Goal: Information Seeking & Learning: Learn about a topic

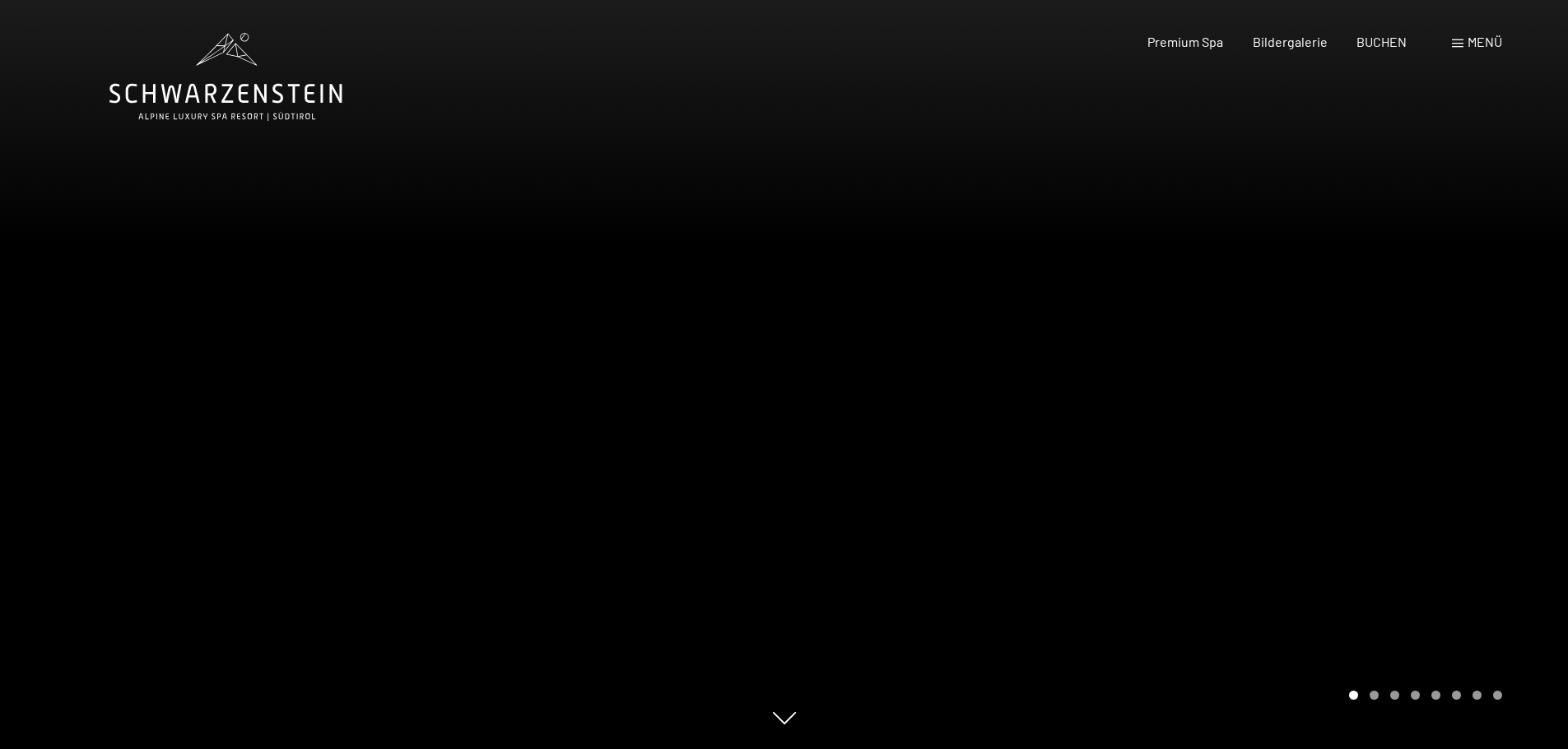
click at [249, 102] on icon at bounding box center [226, 77] width 233 height 88
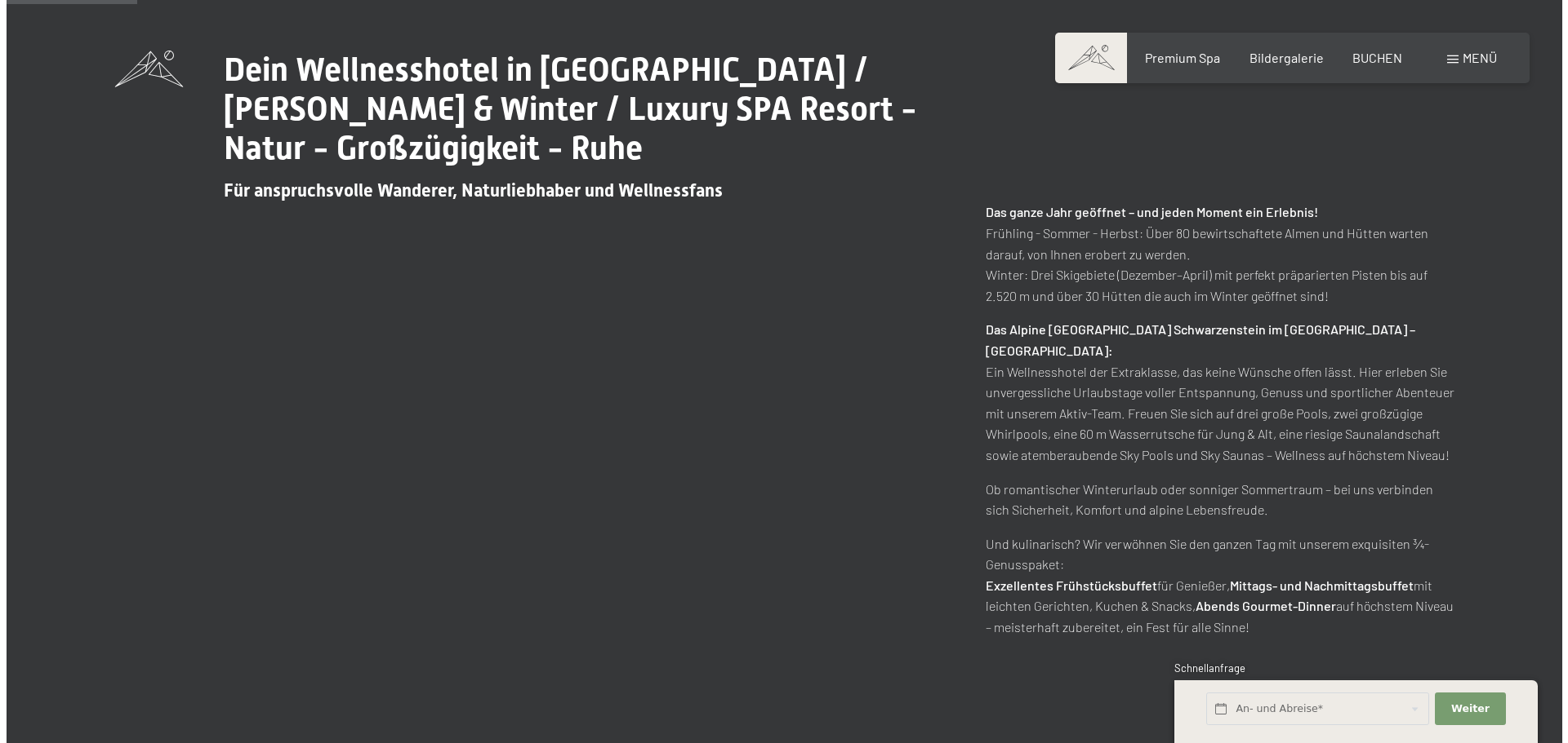
scroll to position [816, 0]
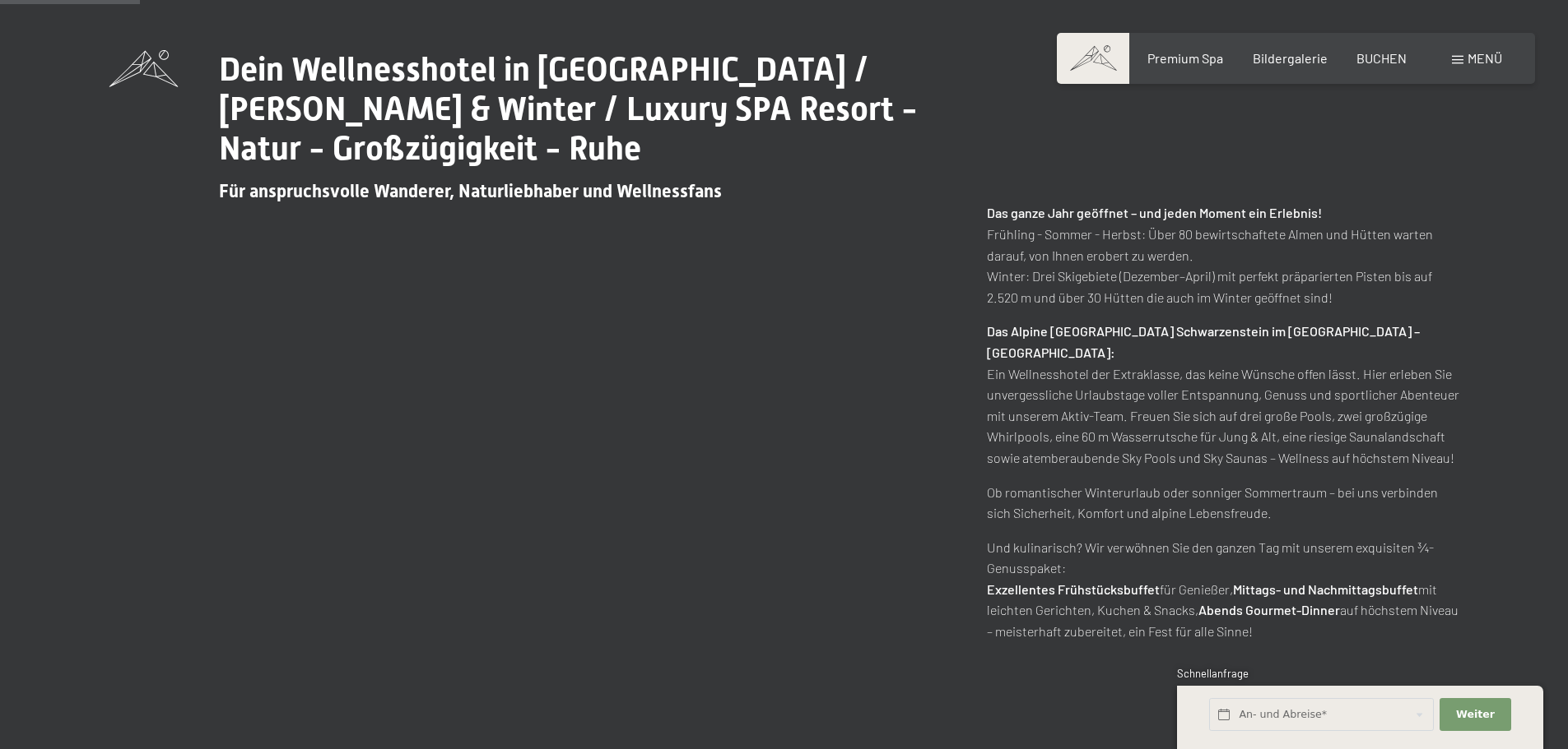
click at [1459, 60] on span at bounding box center [1457, 60] width 12 height 9
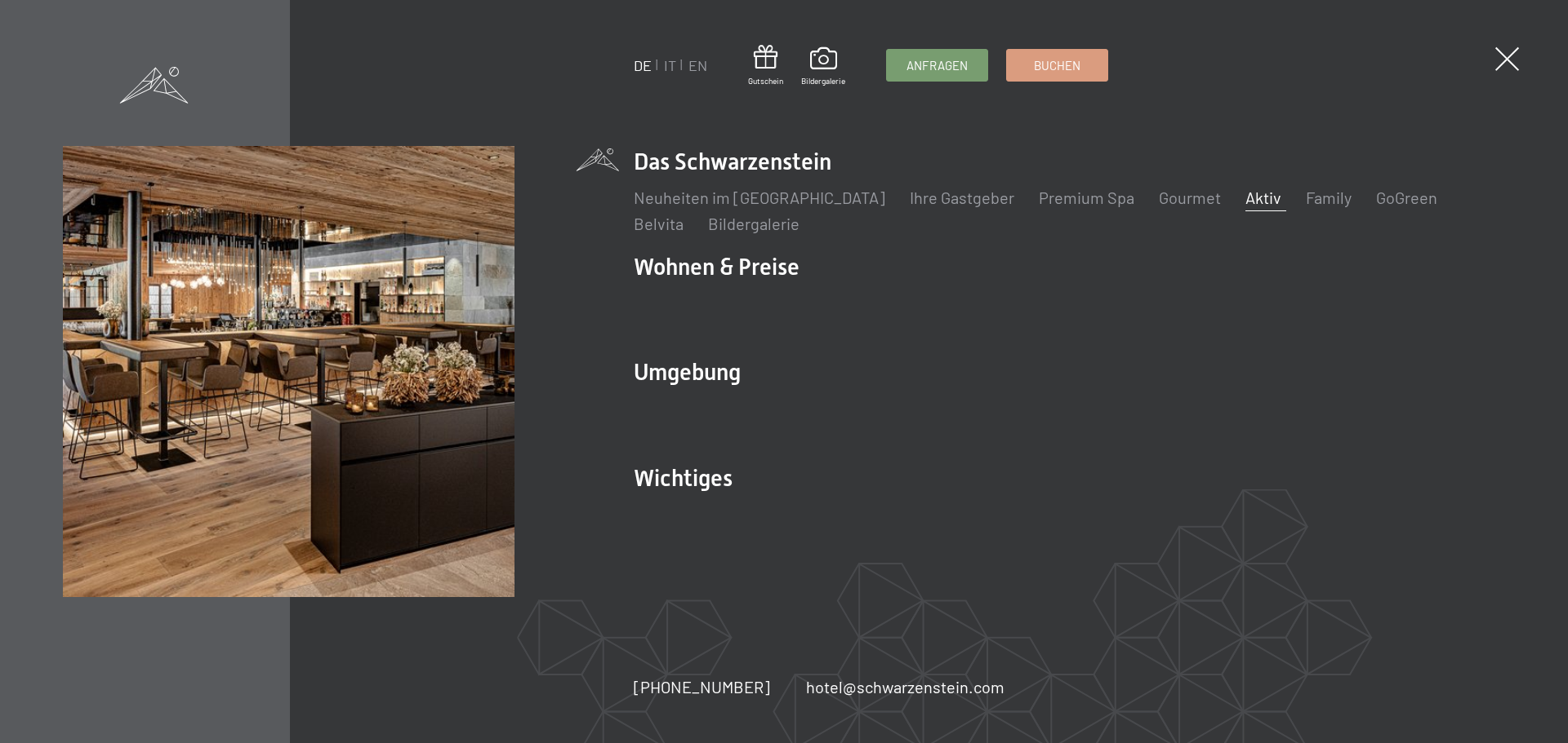
click at [1245, 197] on link "Aktiv" at bounding box center [1264, 197] width 36 height 20
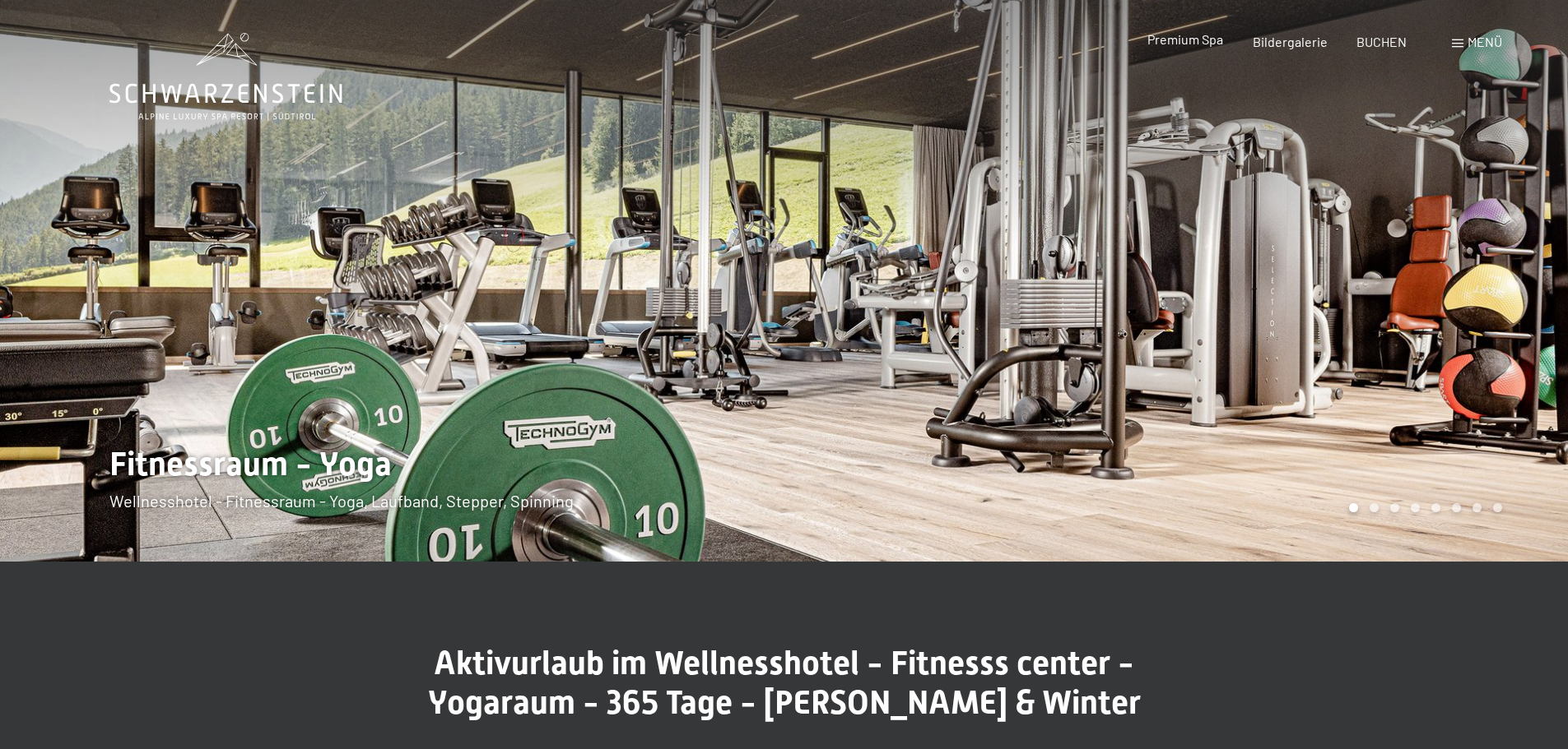
click at [1194, 40] on span "Premium Spa" at bounding box center [1185, 39] width 76 height 15
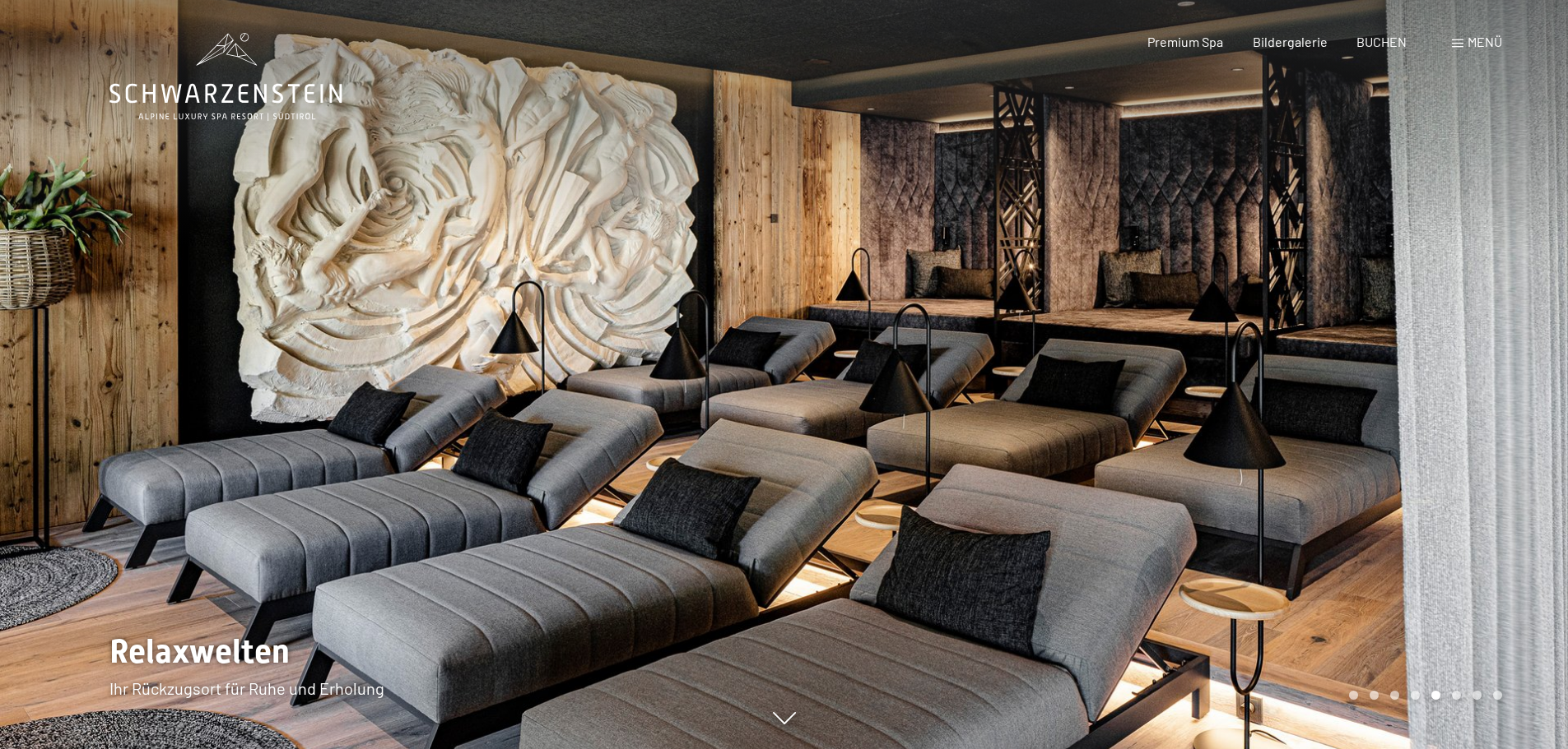
click at [1466, 42] on div "Menü" at bounding box center [1477, 41] width 50 height 18
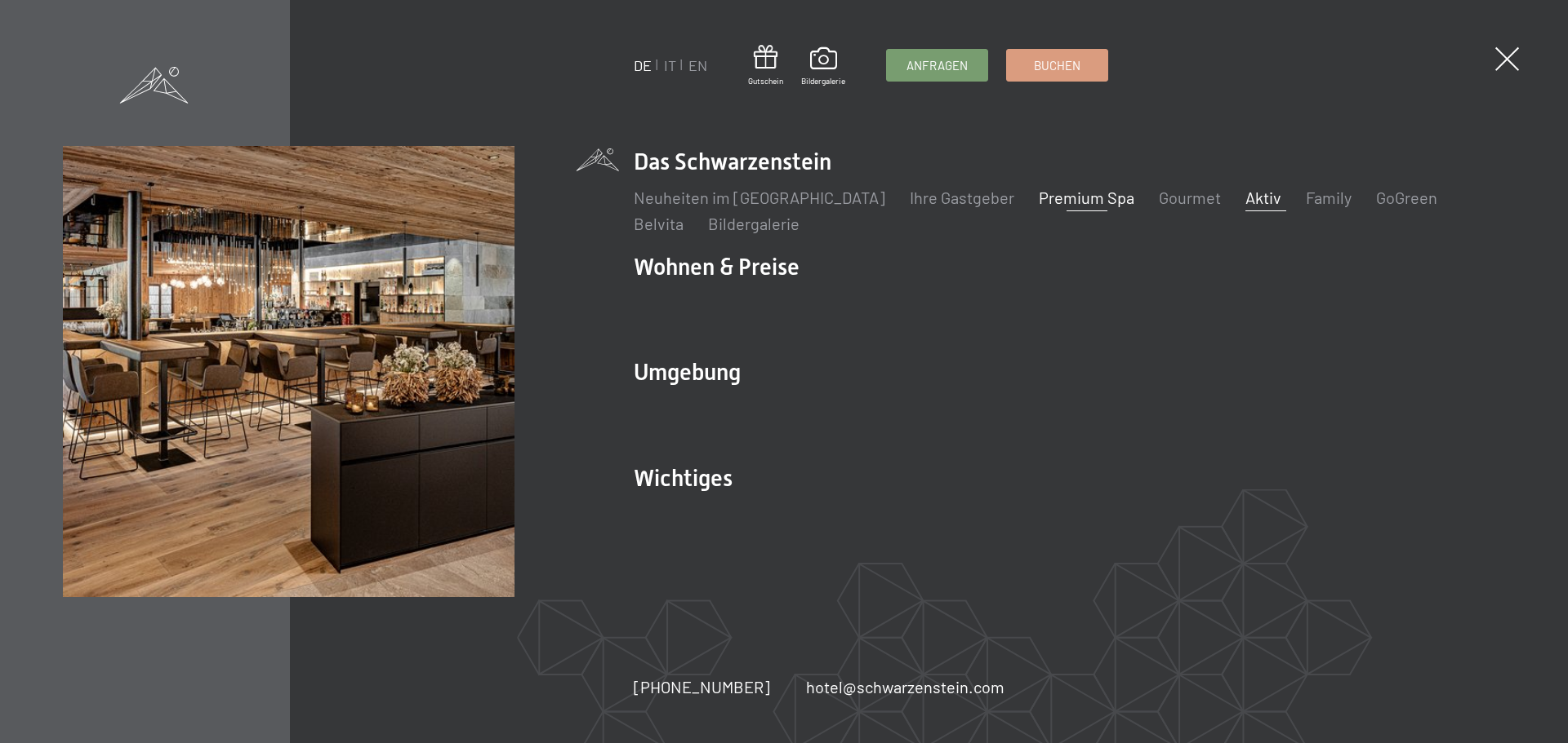
click at [1245, 196] on link "Aktiv" at bounding box center [1264, 197] width 36 height 20
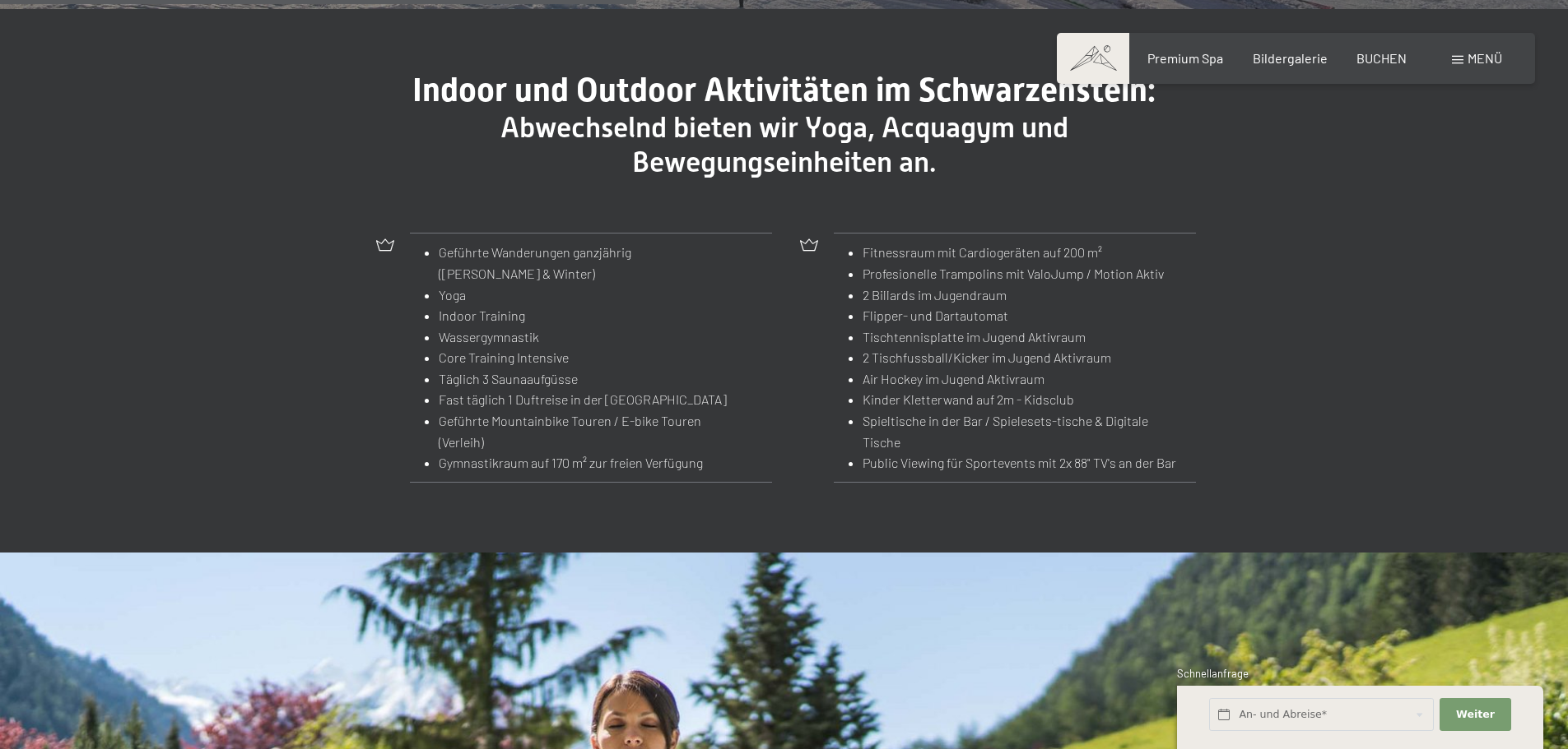
scroll to position [1892, 0]
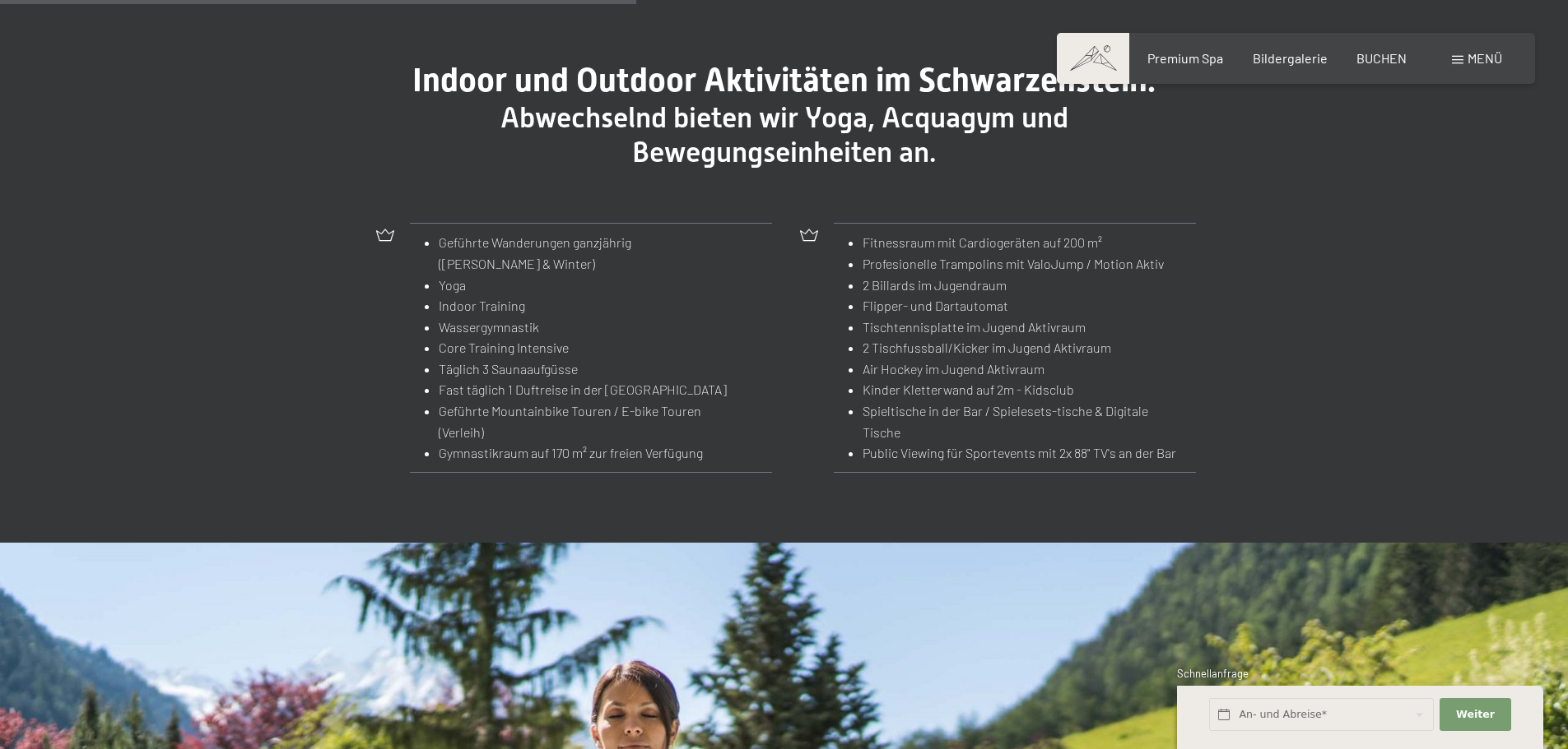
drag, startPoint x: 839, startPoint y: 223, endPoint x: 870, endPoint y: 477, distance: 255.9
click at [870, 477] on div "Fitnessraum mit Cardiogeräten auf 200 m² Profesionelle Trampolins mit ValoJump …" at bounding box center [997, 347] width 416 height 266
click at [932, 521] on section "Indoor und Outdoor Aktivitäten im Schwarzenstein: Abwechselnd bieten wir Yoga, …" at bounding box center [784, 271] width 1568 height 544
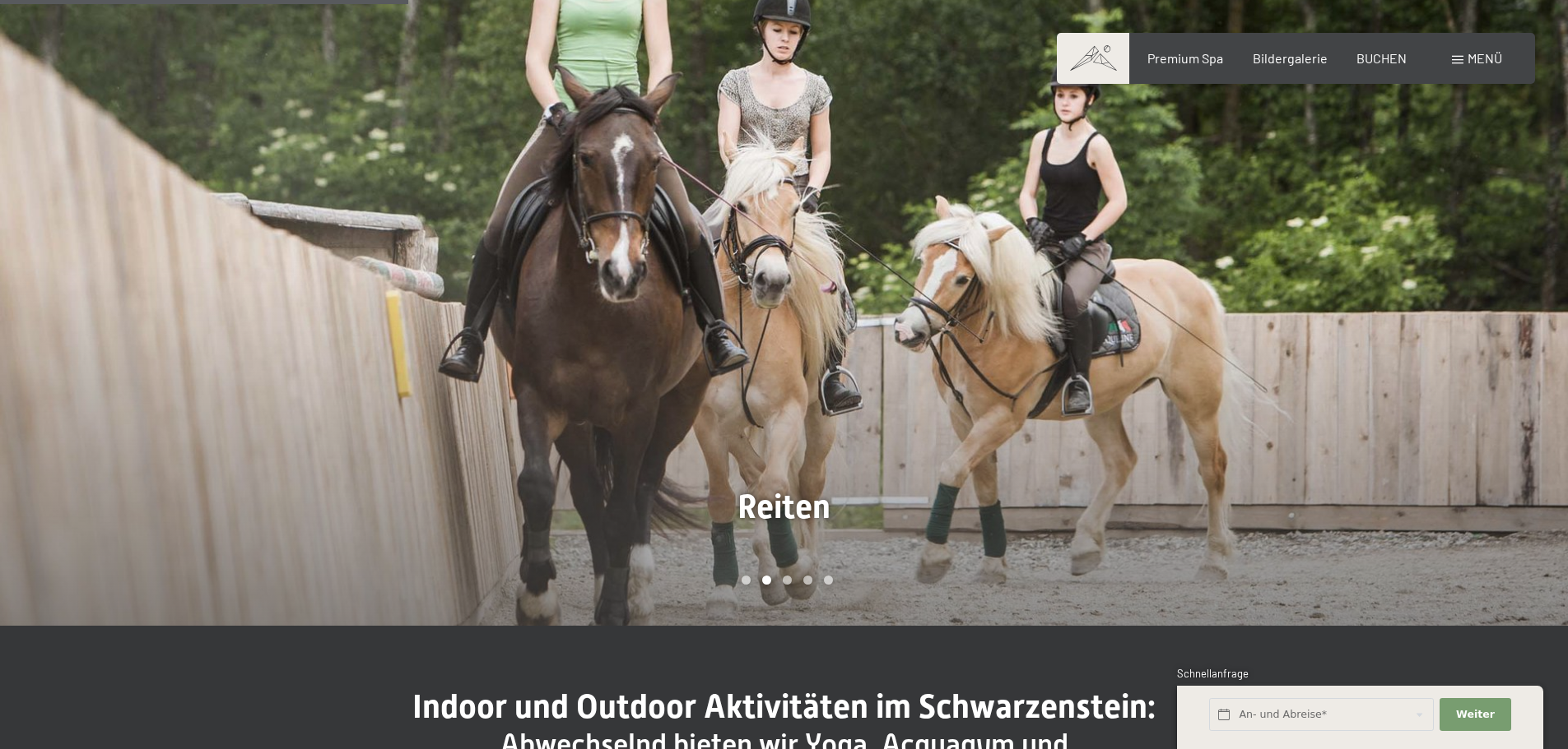
scroll to position [1152, 0]
